Goal: Navigation & Orientation: Go to known website

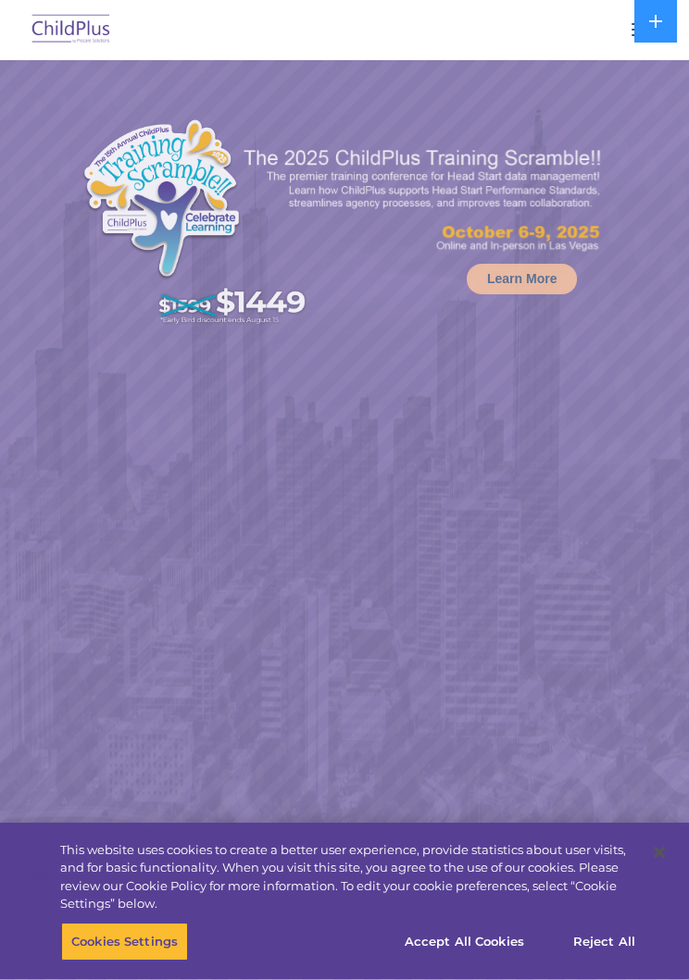
select select "MEDIUM"
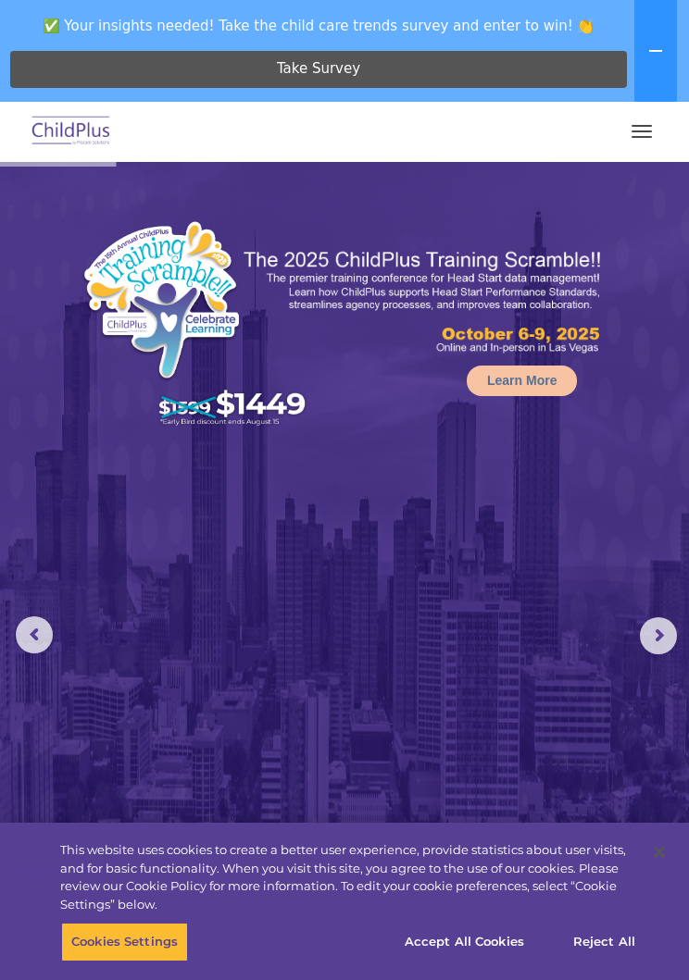
click at [673, 133] on nav "Download Support | Schedule A Demo  MENU MENU Software ChildPlus: The original…" at bounding box center [344, 132] width 689 height 60
click at [643, 138] on button "button" at bounding box center [641, 132] width 39 height 30
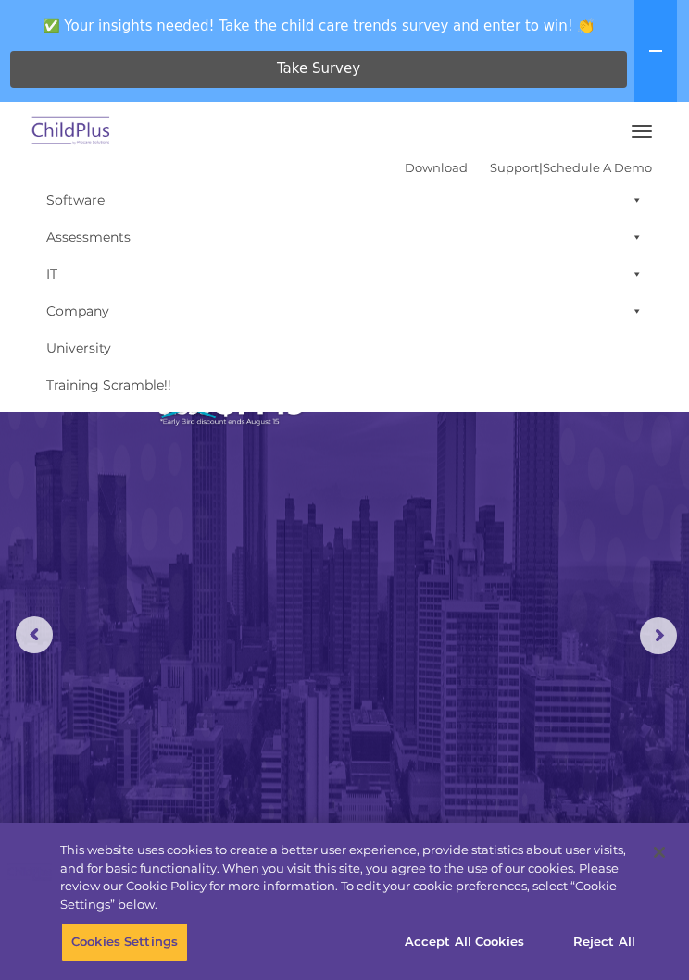
click at [636, 132] on button "button" at bounding box center [641, 132] width 39 height 30
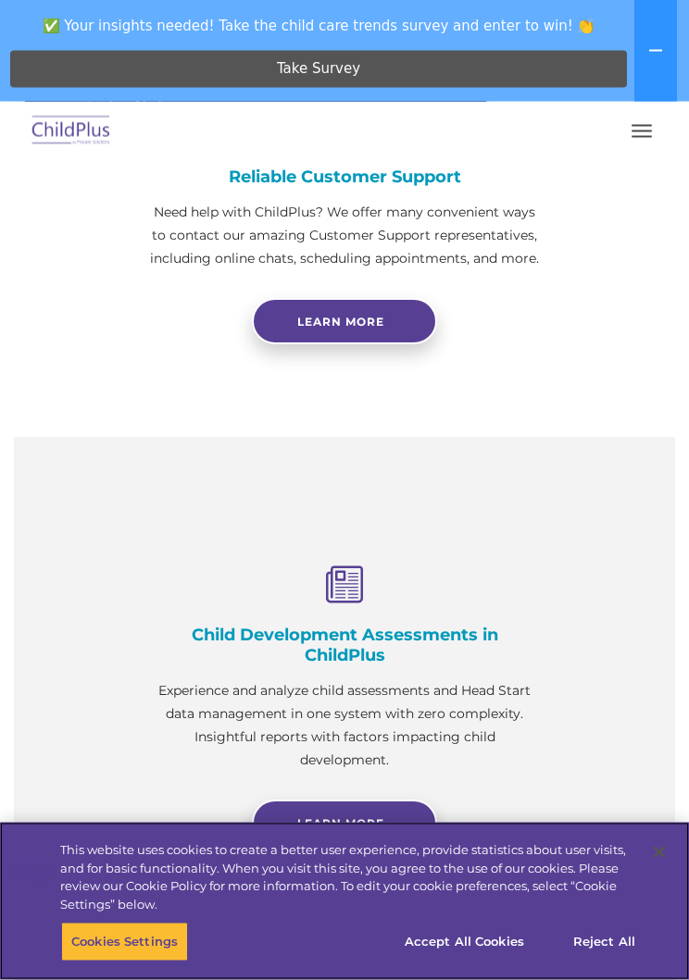
click at [471, 954] on button "Accept All Cookies" at bounding box center [464, 942] width 140 height 39
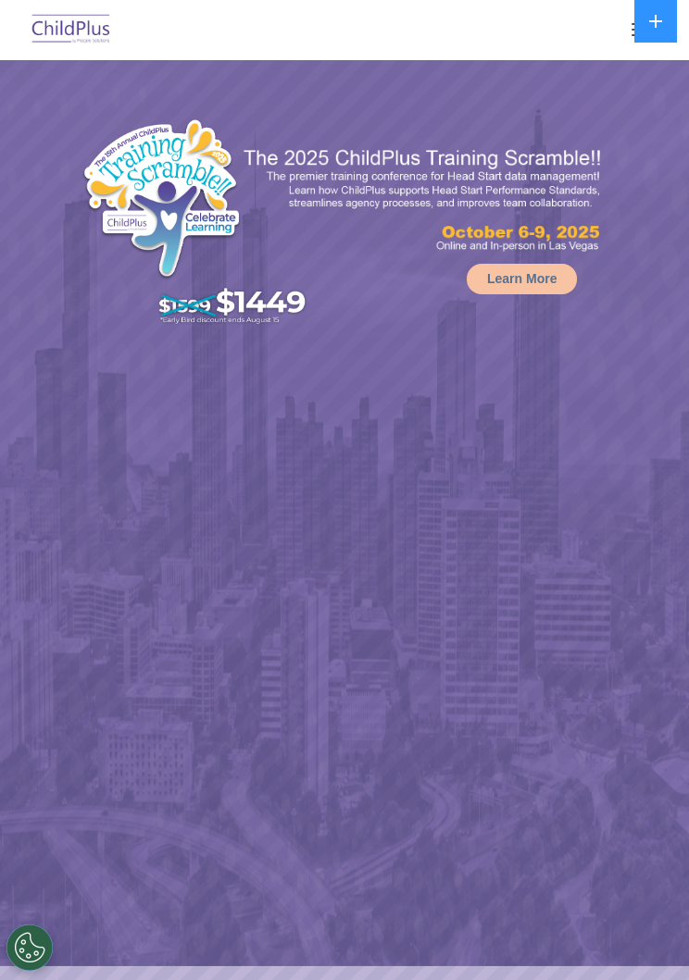
select select "MEDIUM"
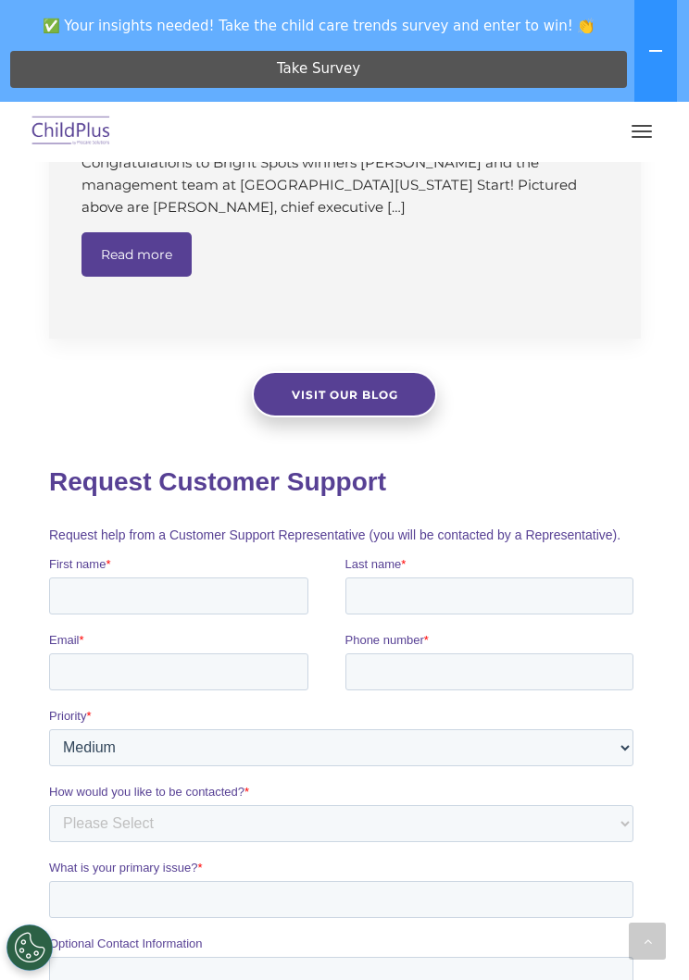
scroll to position [2784, 0]
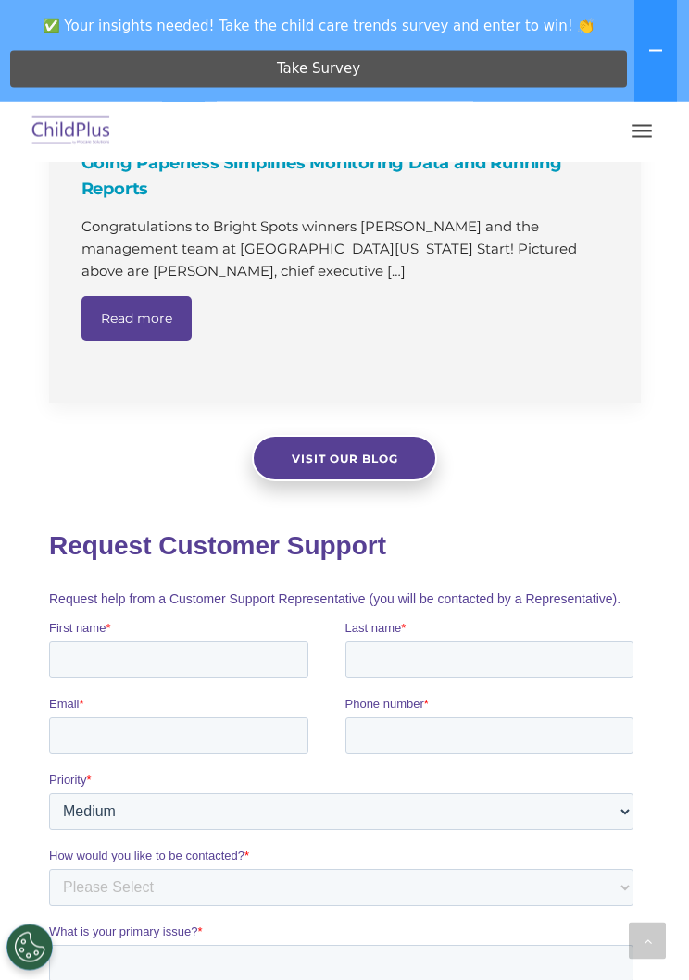
click at [633, 142] on button "button" at bounding box center [641, 132] width 39 height 30
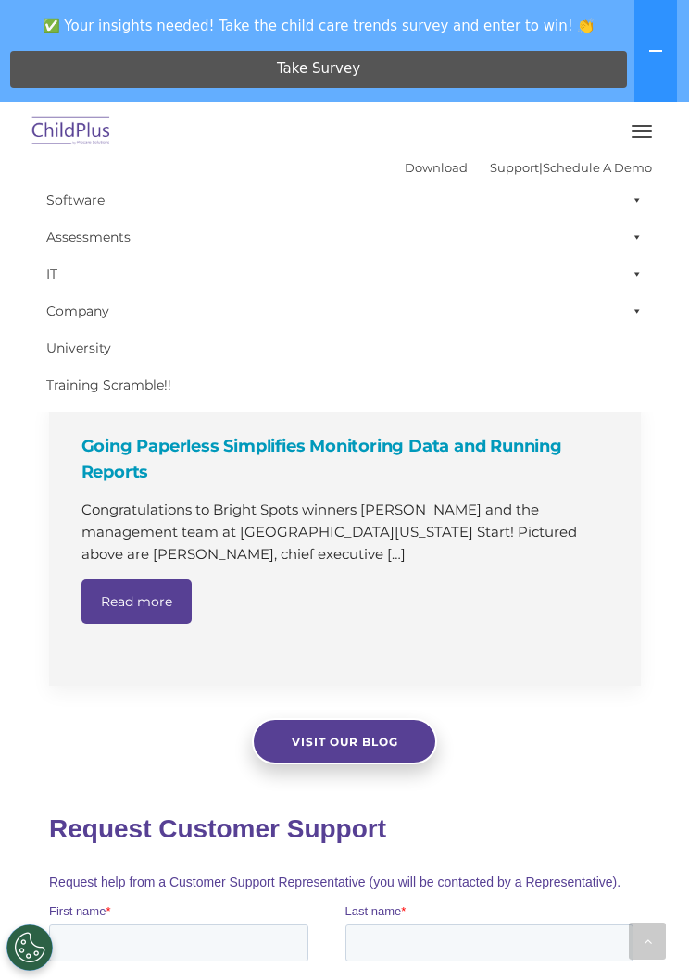
scroll to position [2468, 0]
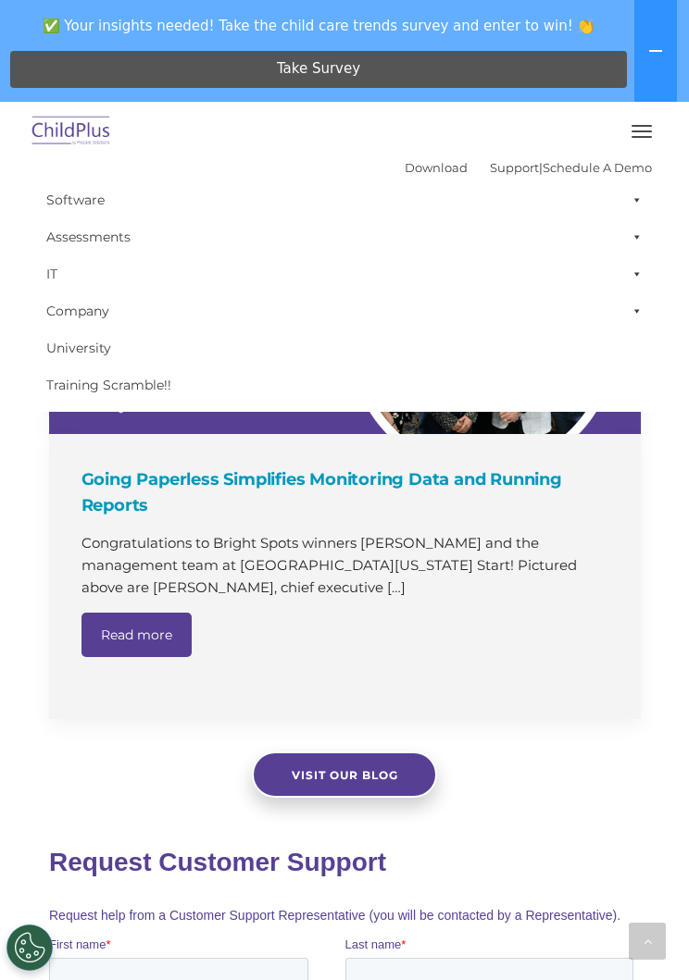
click at [653, 125] on button "button" at bounding box center [641, 132] width 39 height 30
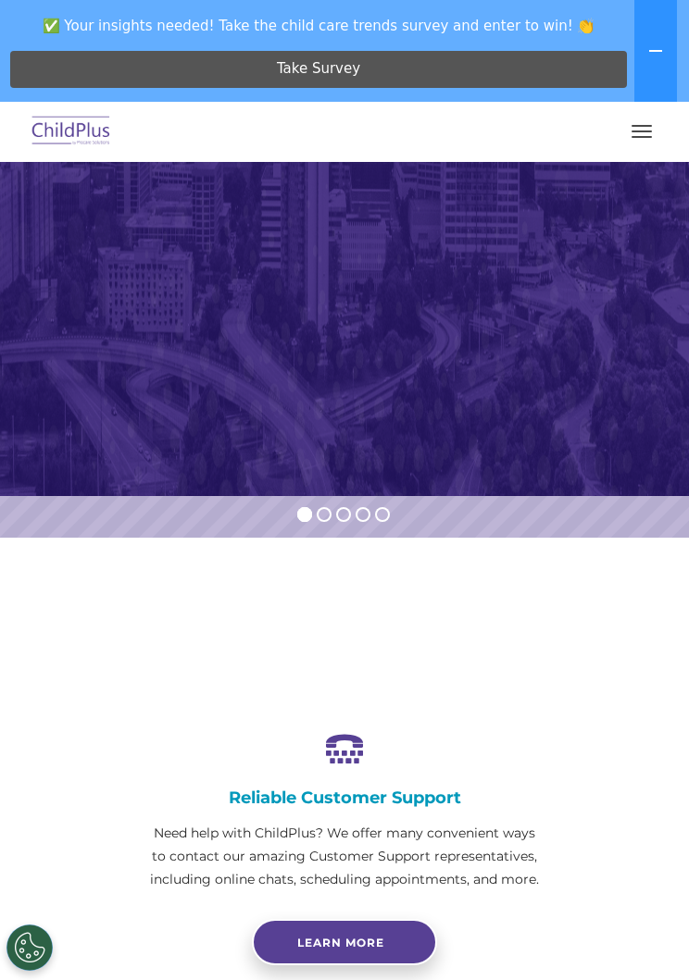
scroll to position [566, 0]
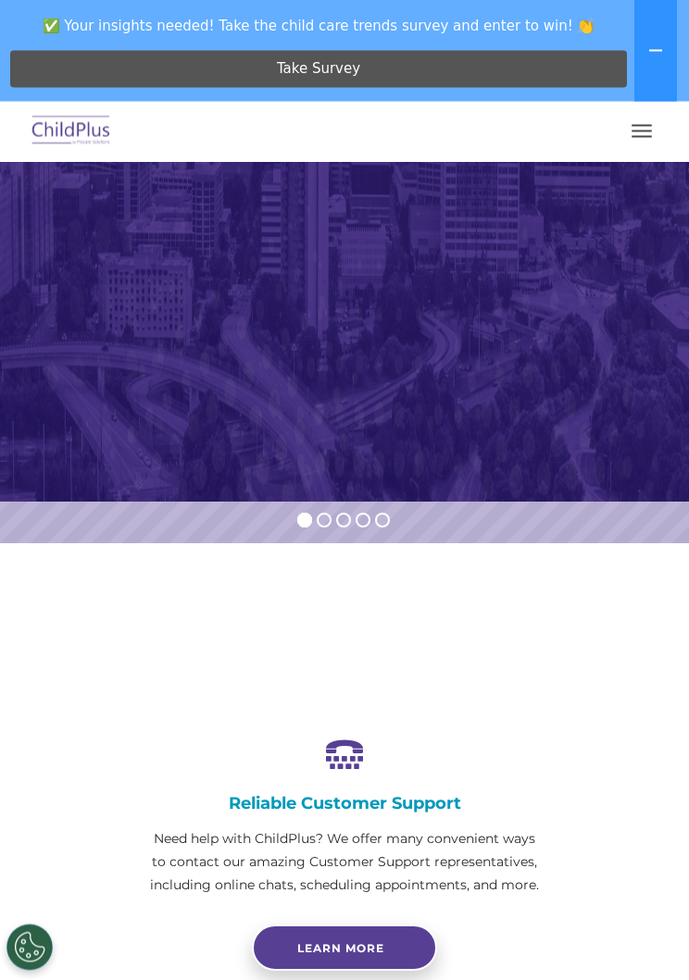
click at [94, 110] on img at bounding box center [71, 132] width 87 height 44
click at [97, 128] on img at bounding box center [71, 132] width 87 height 44
click at [649, 118] on button "button" at bounding box center [641, 132] width 39 height 30
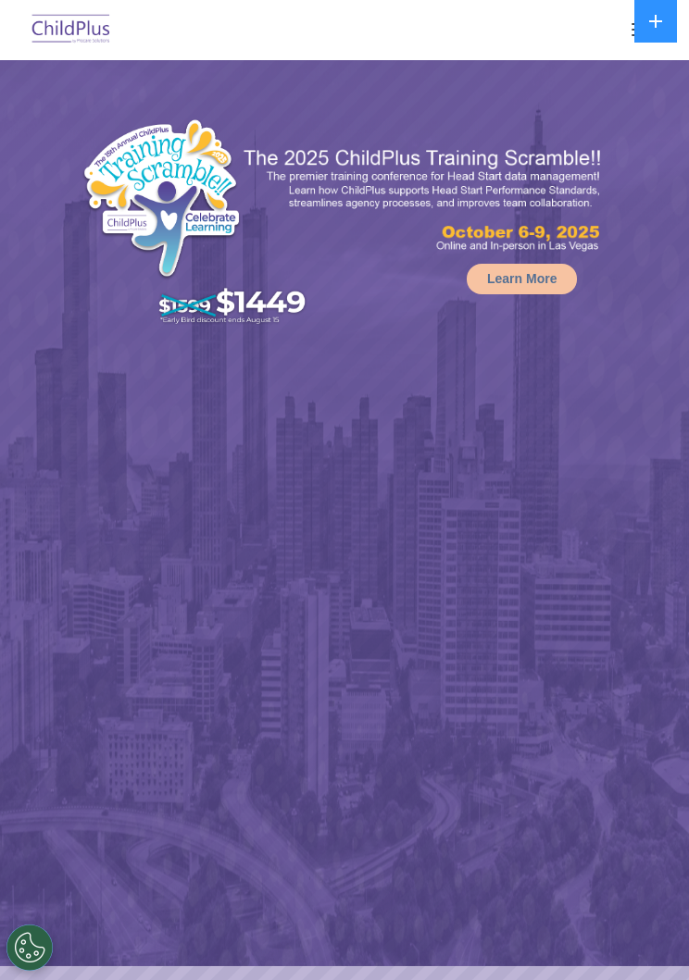
select select "MEDIUM"
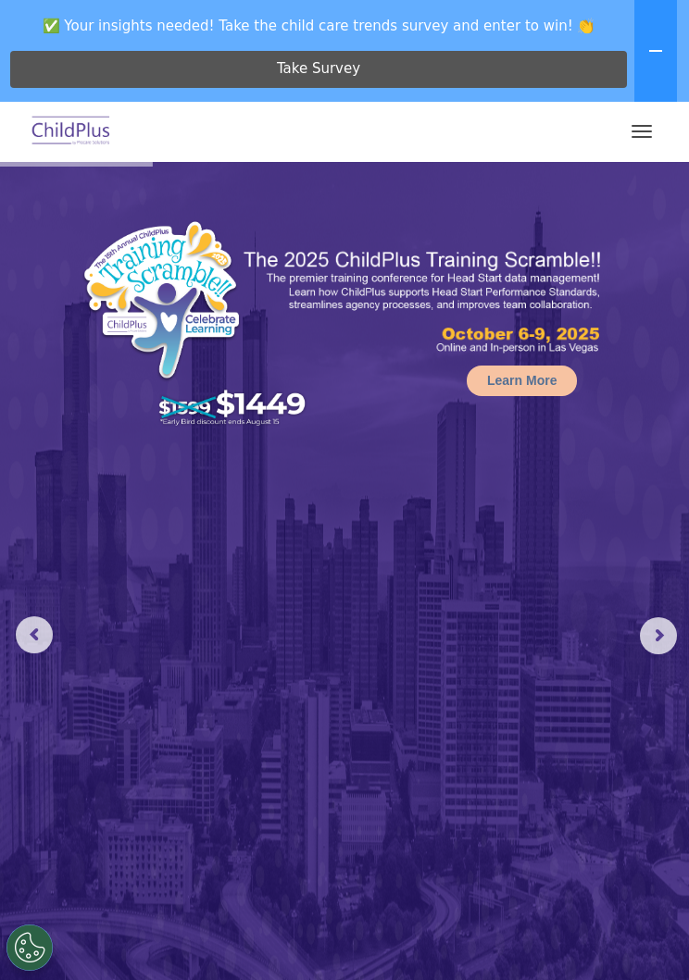
click at [667, 630] on rs-arrow at bounding box center [658, 636] width 37 height 37
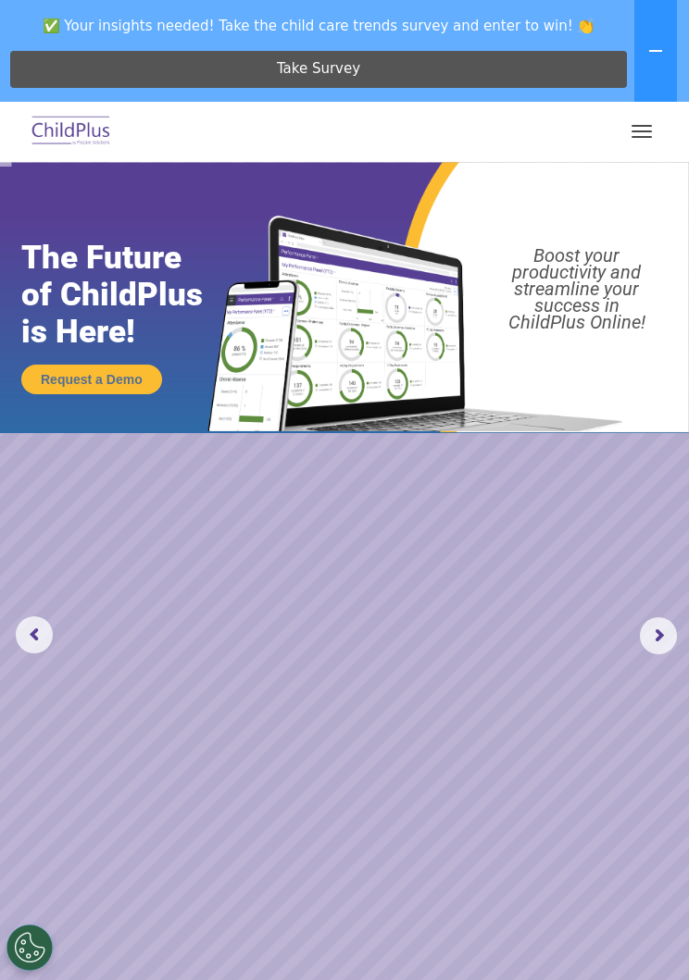
click at [670, 639] on rs-arrow at bounding box center [658, 636] width 37 height 37
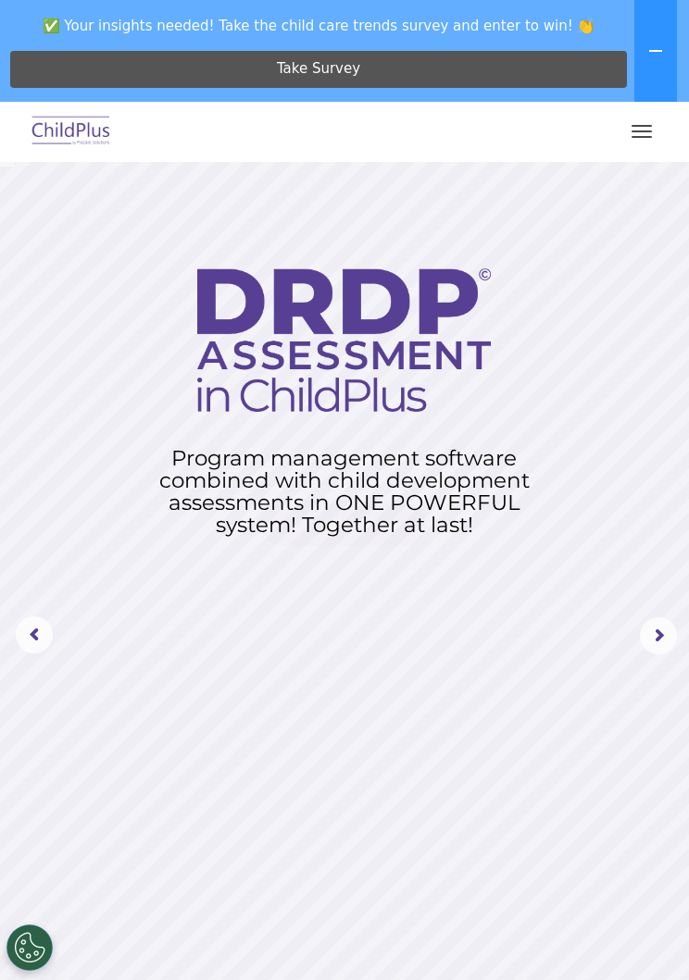
click at [671, 635] on rs-arrow at bounding box center [658, 636] width 37 height 37
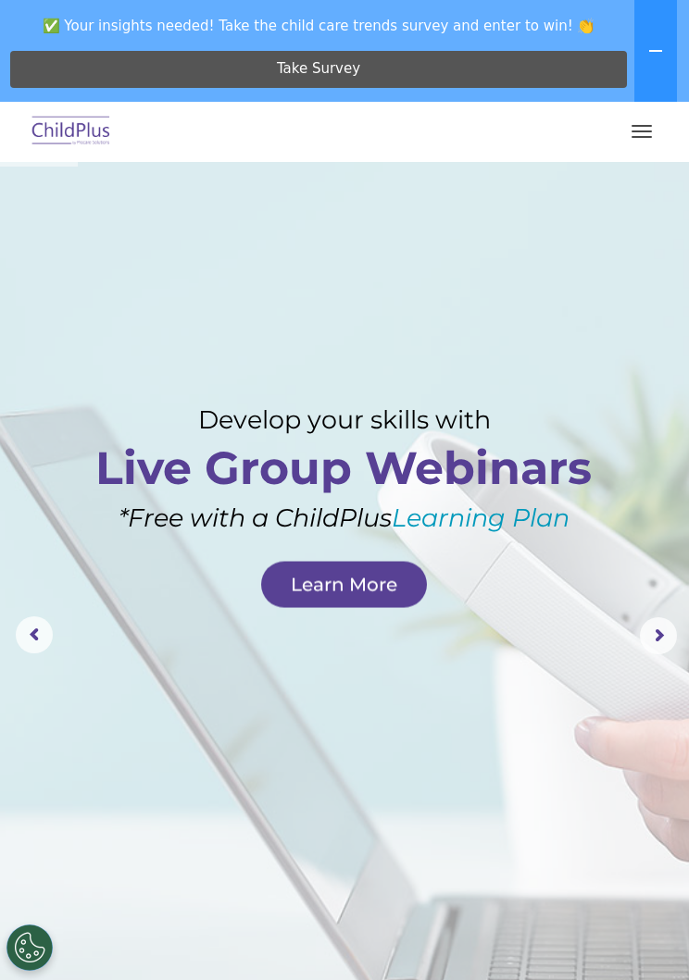
click at [651, 631] on rs-arrow at bounding box center [658, 636] width 37 height 37
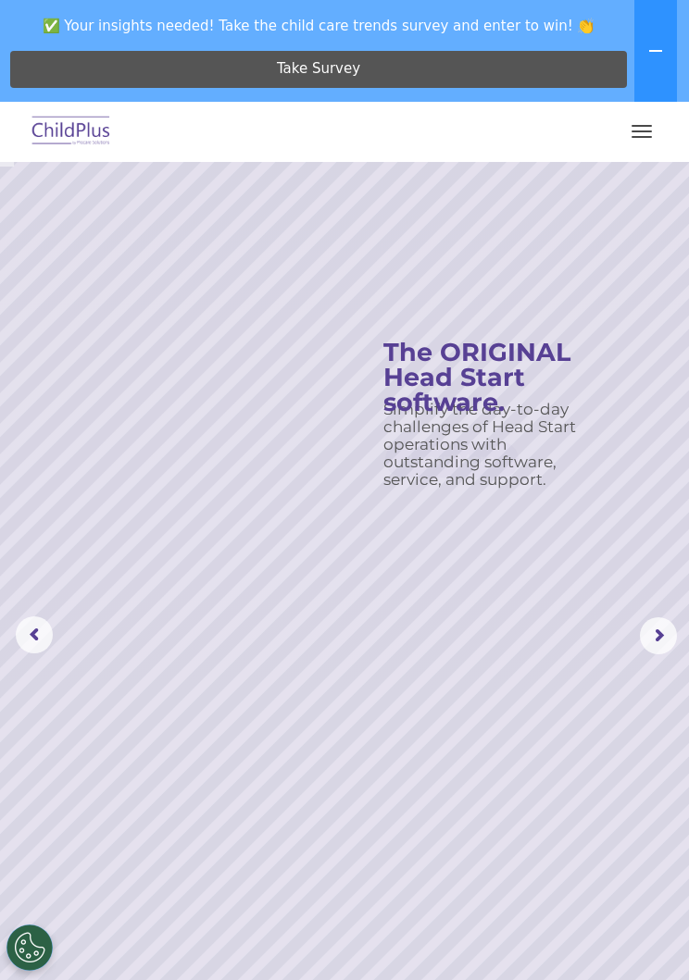
click at [654, 626] on rs-arrow at bounding box center [658, 636] width 37 height 37
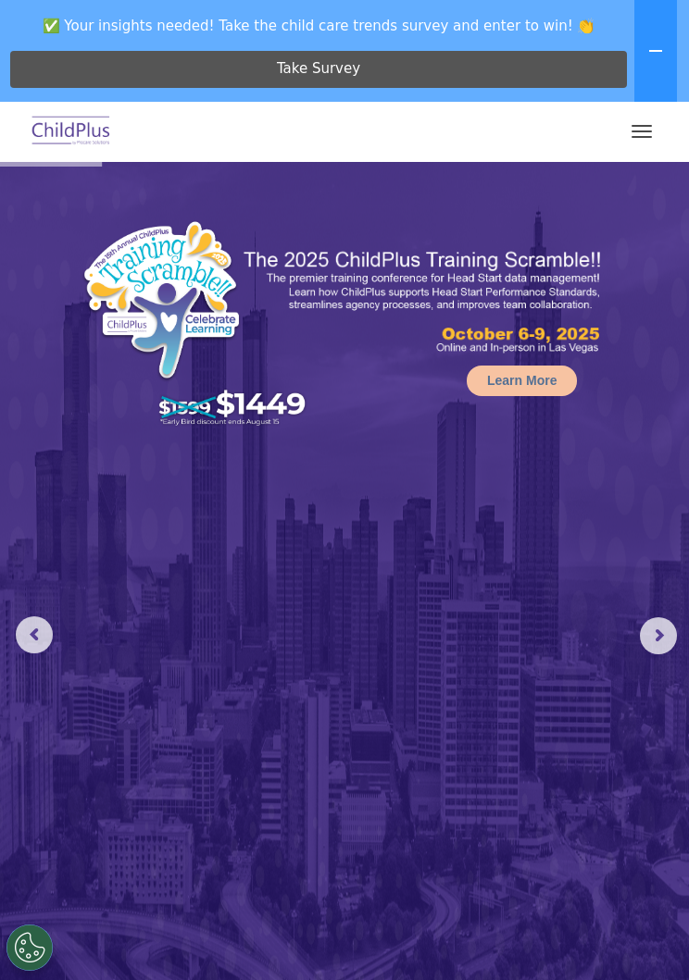
click at [660, 131] on button "button" at bounding box center [641, 132] width 39 height 30
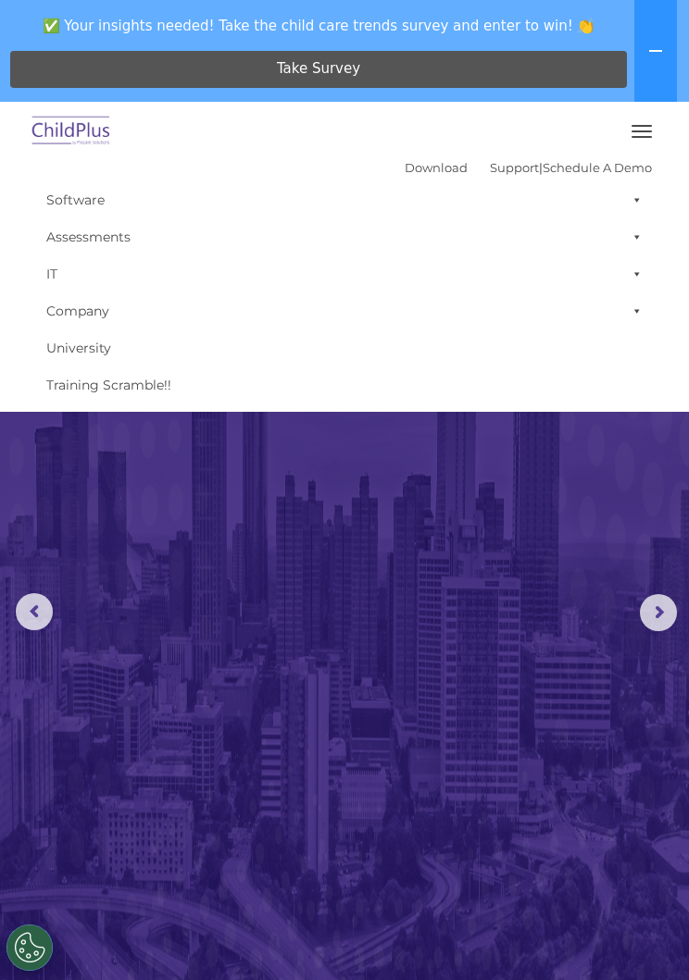
scroll to position [24, 0]
click at [640, 203] on span at bounding box center [633, 199] width 19 height 37
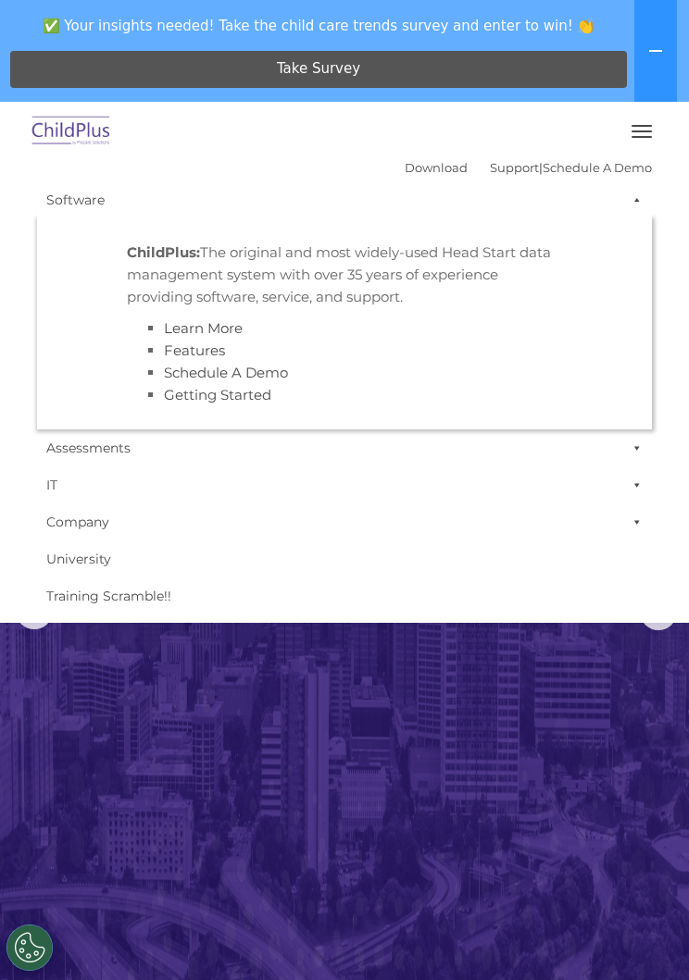
click at [634, 206] on span at bounding box center [633, 199] width 19 height 37
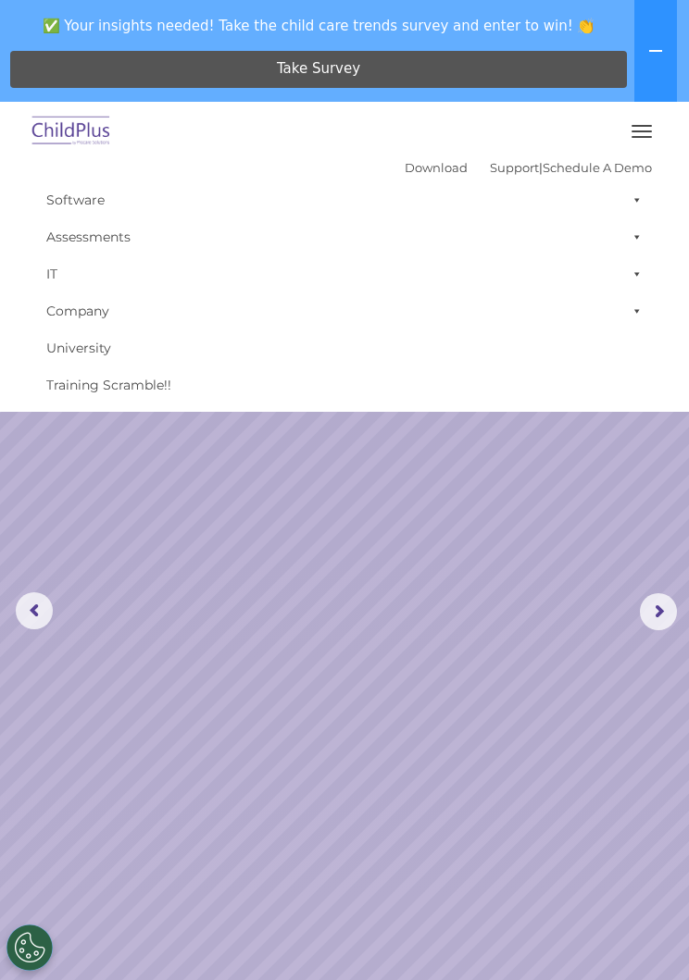
click at [632, 301] on span at bounding box center [633, 311] width 19 height 37
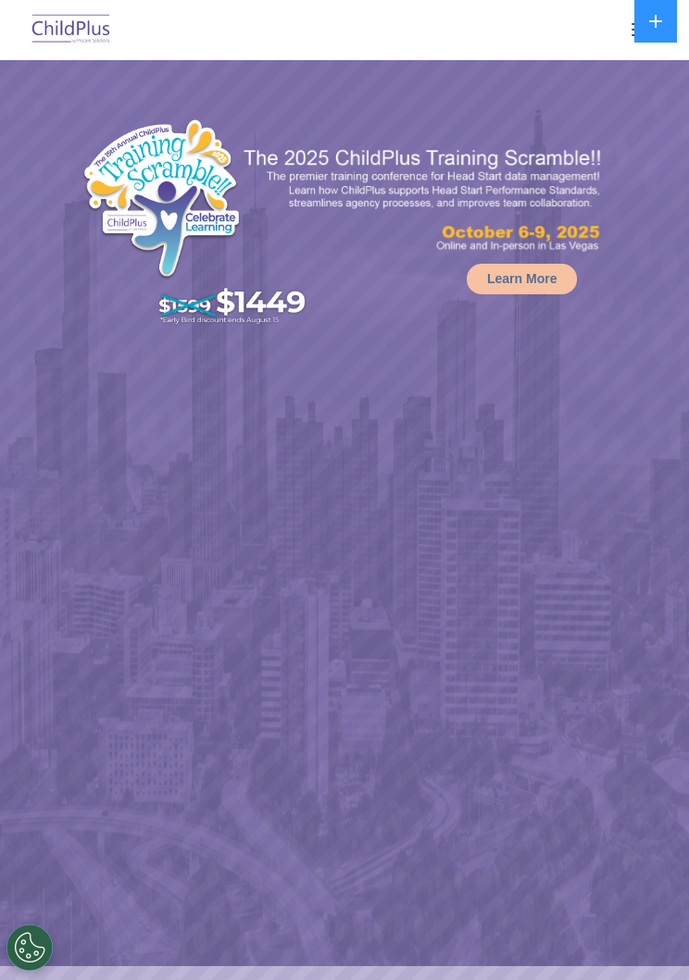
select select "MEDIUM"
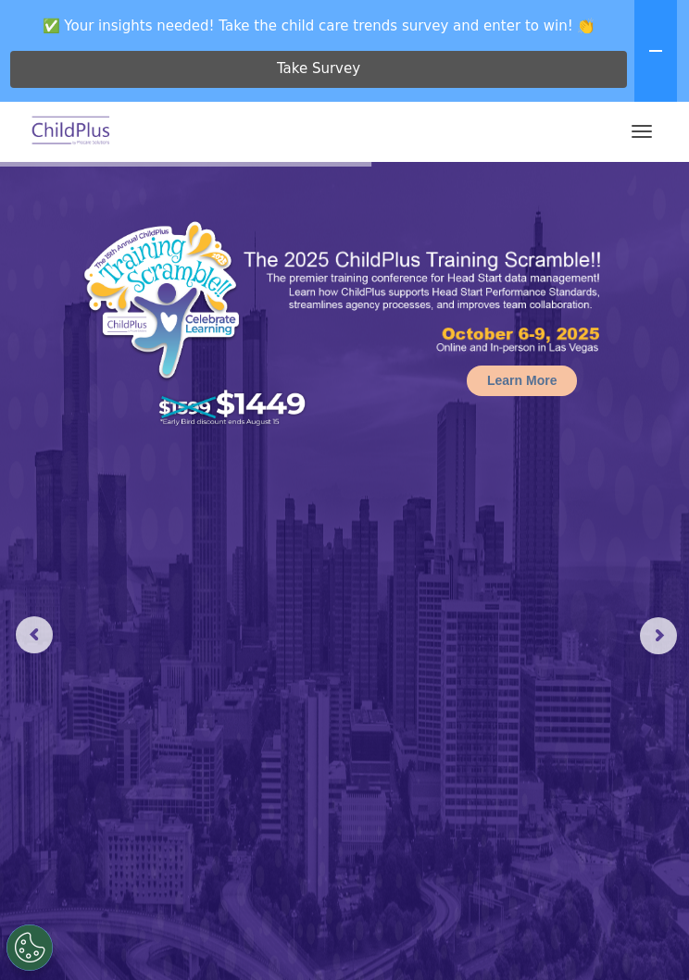
click at [656, 42] on button at bounding box center [655, 51] width 43 height 102
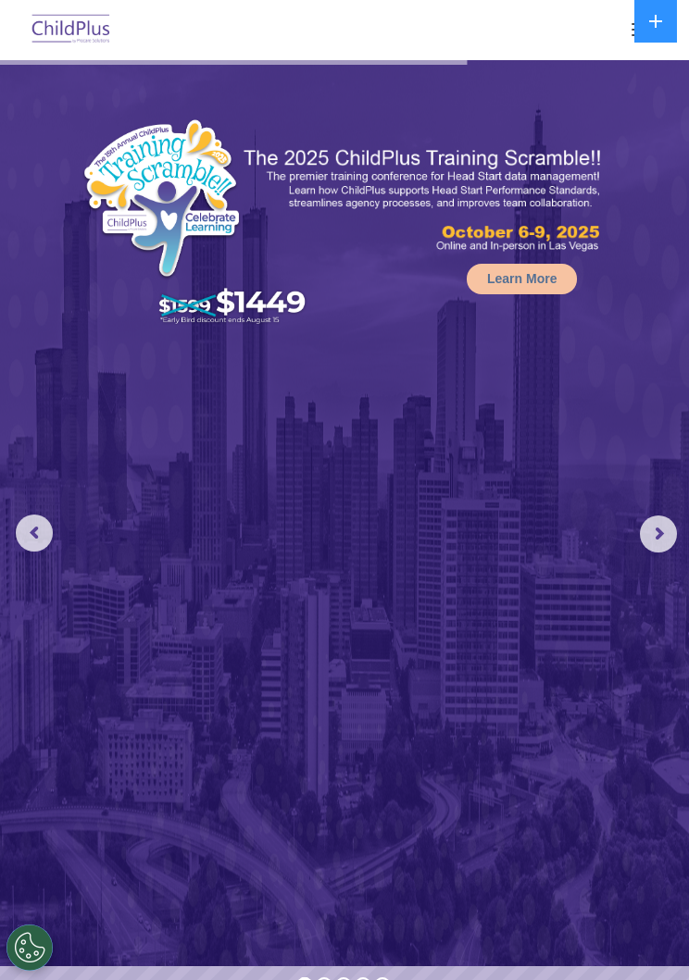
click at [655, 12] on button at bounding box center [655, 21] width 43 height 43
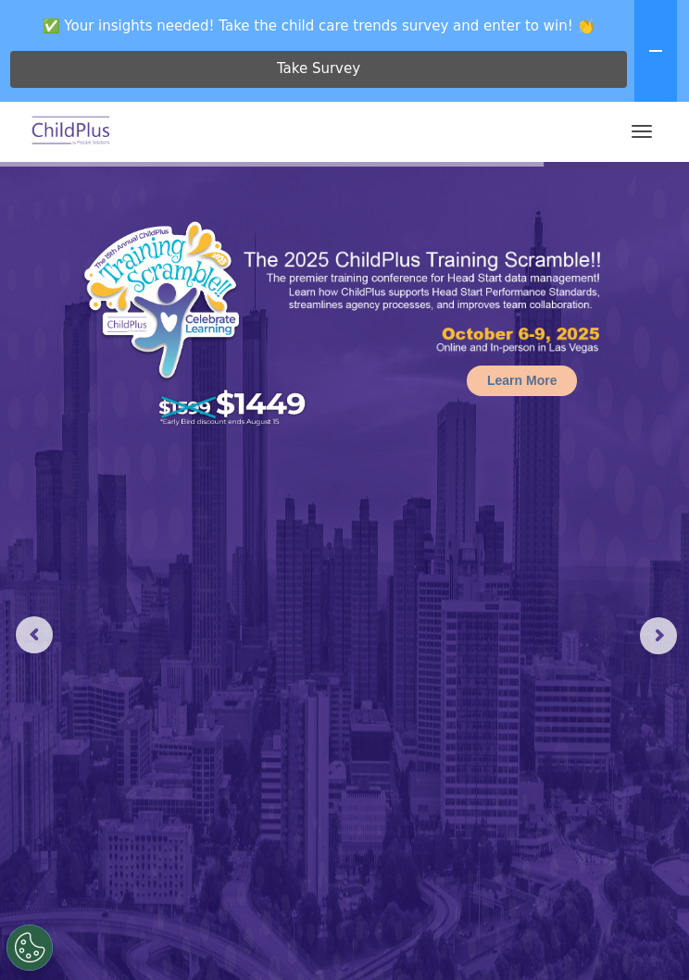
click at [652, 129] on button "button" at bounding box center [641, 132] width 39 height 30
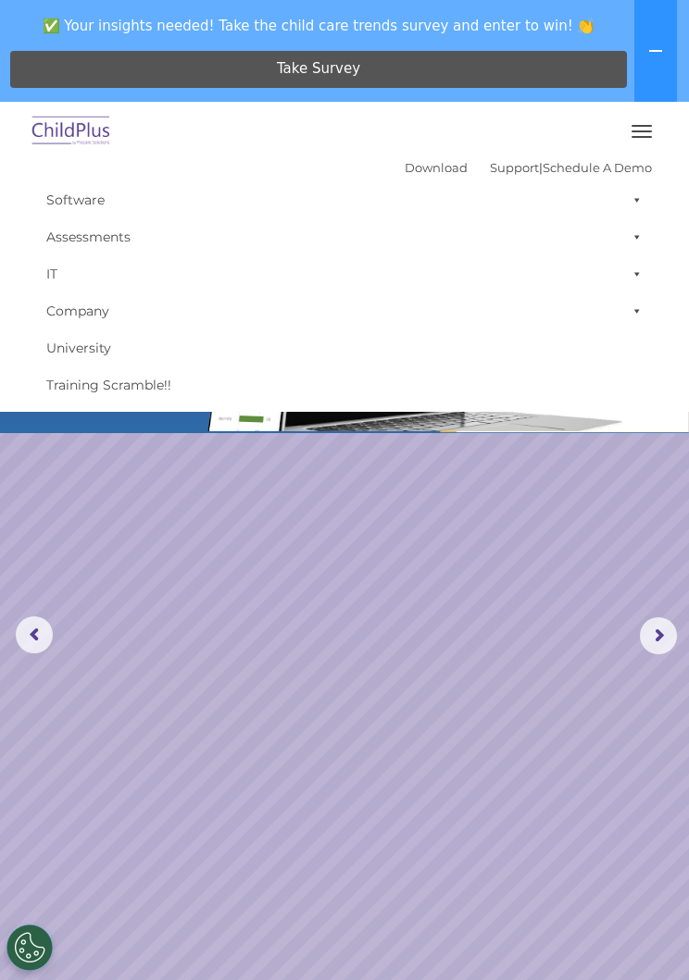
click at [640, 122] on button "button" at bounding box center [641, 132] width 39 height 30
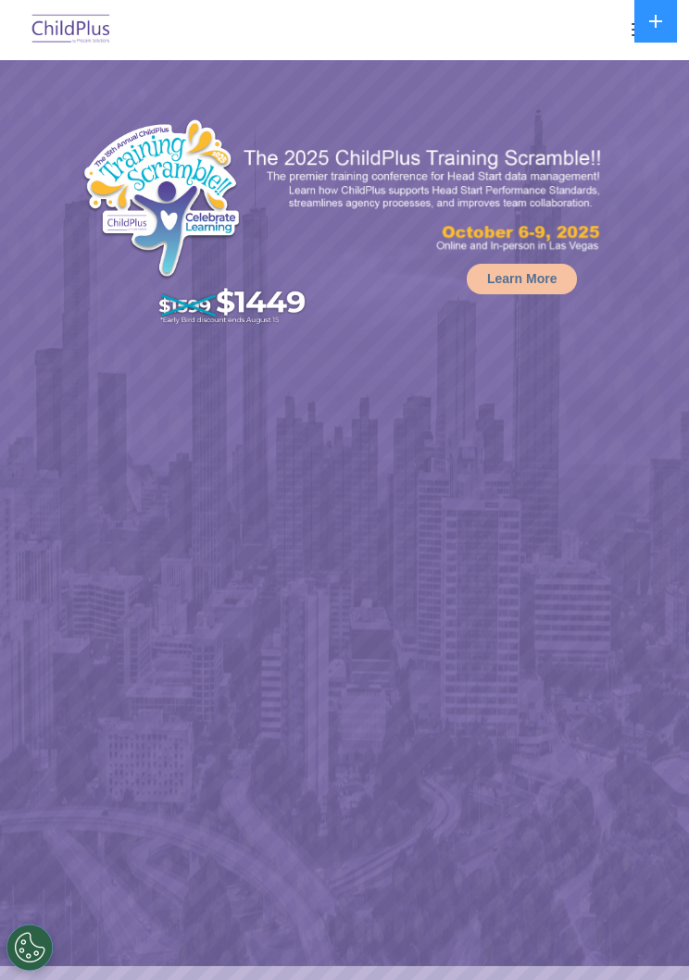
select select "MEDIUM"
